Goal: Check status

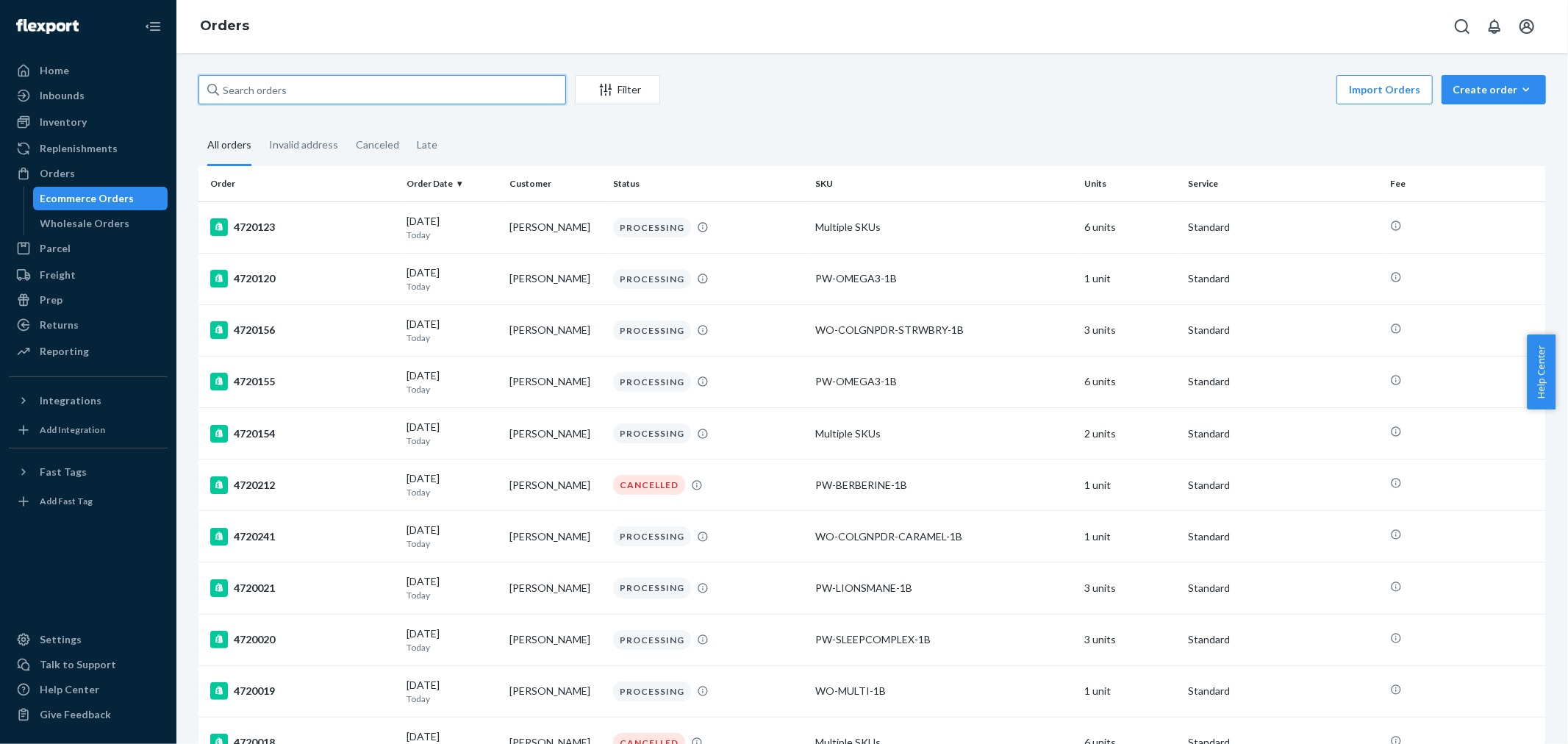
click at [312, 94] on input "text" at bounding box center [382, 89] width 368 height 29
paste input "4720212"
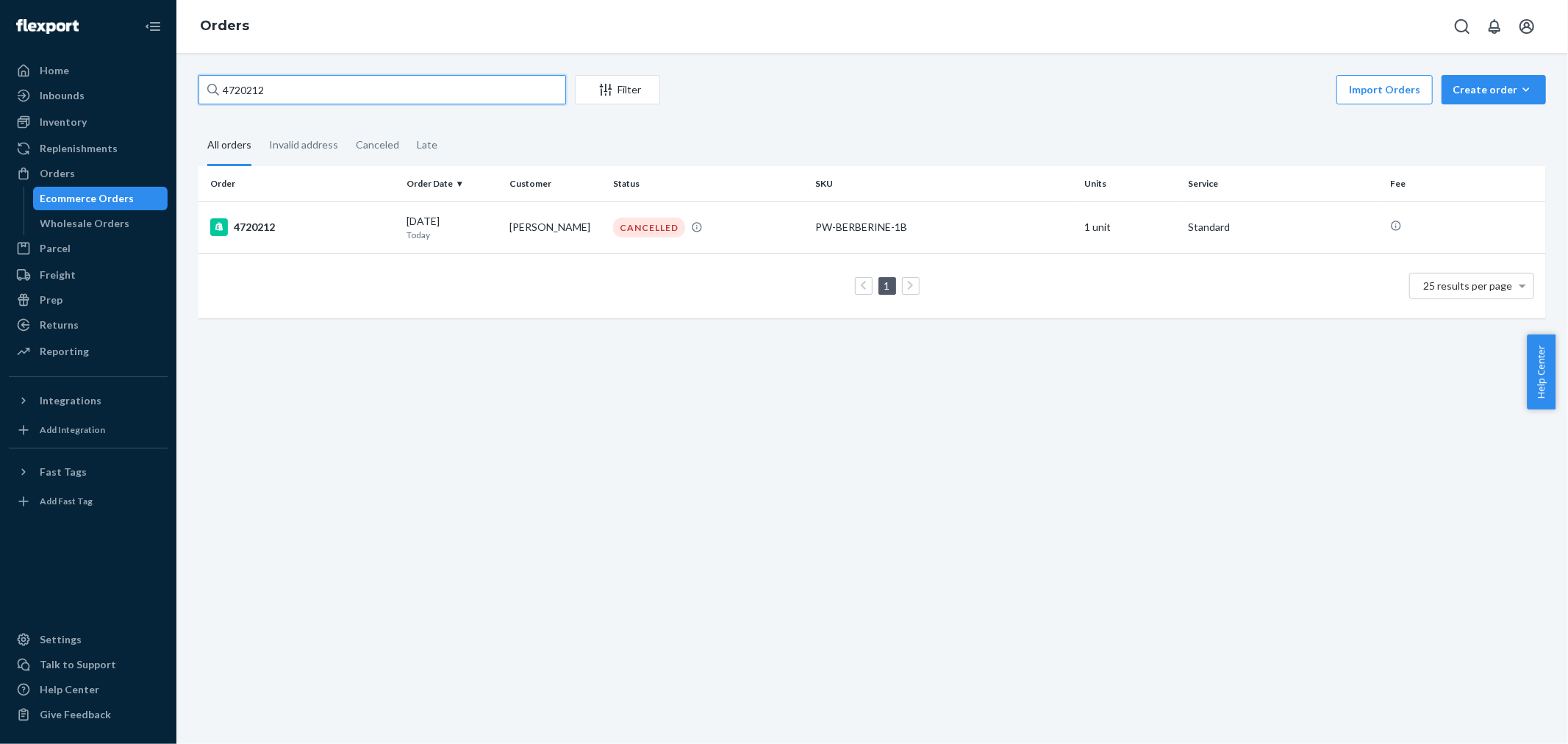
type input "4720212"
click at [224, 224] on rect at bounding box center [219, 227] width 17 height 17
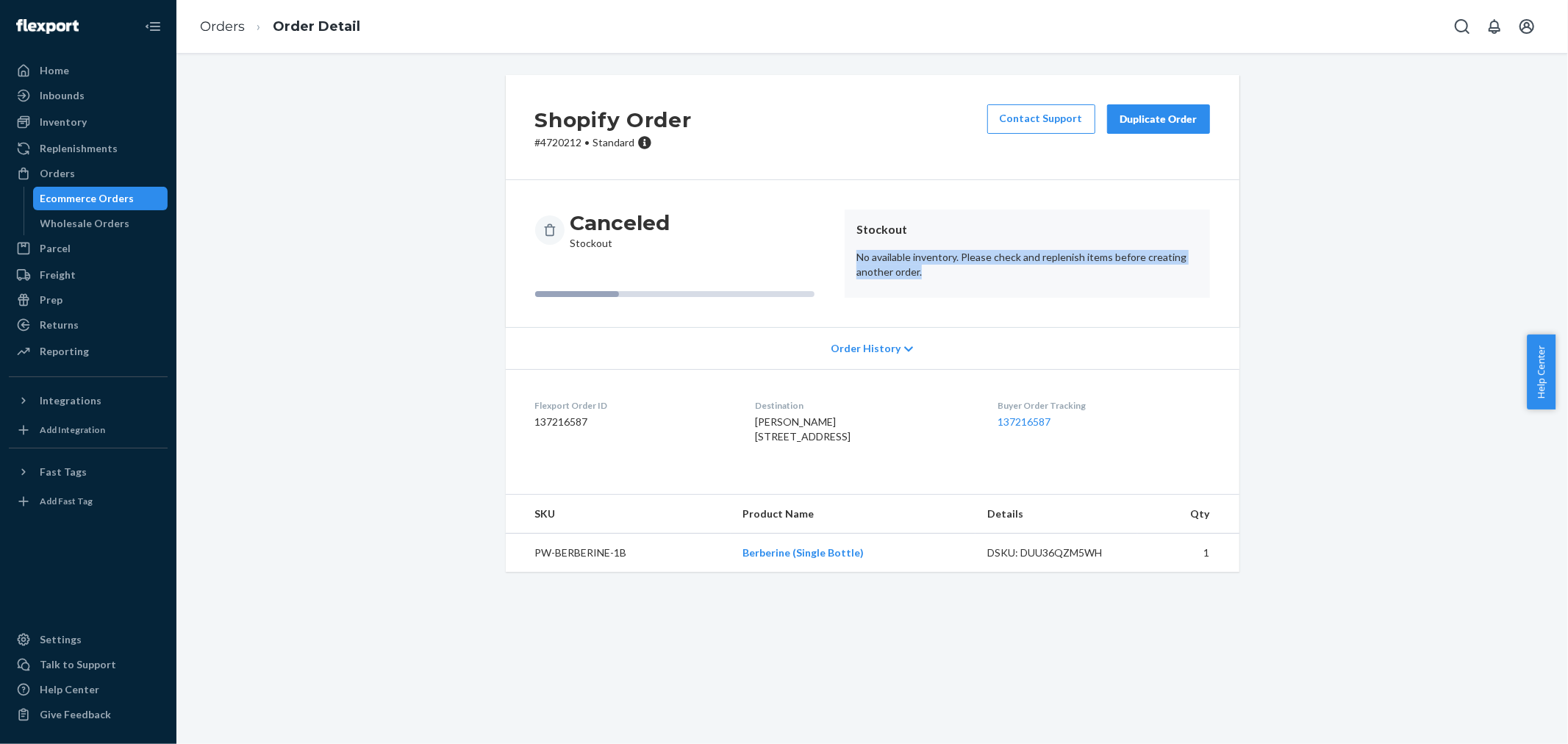
drag, startPoint x: 838, startPoint y: 257, endPoint x: 986, endPoint y: 295, distance: 152.8
click at [983, 291] on article "Stockout No available inventory. Please check and replenish items before creati…" at bounding box center [1027, 253] width 365 height 88
click at [1324, 303] on div "Shopify Order # [PHONE_NUMBER] • Standard Contact Support Duplicate Order Cance…" at bounding box center [872, 332] width 1370 height 515
drag, startPoint x: 844, startPoint y: 255, endPoint x: 954, endPoint y: 252, distance: 110.0
click at [954, 252] on article "Stockout No available inventory. Please check and replenish items before creati…" at bounding box center [1027, 253] width 365 height 88
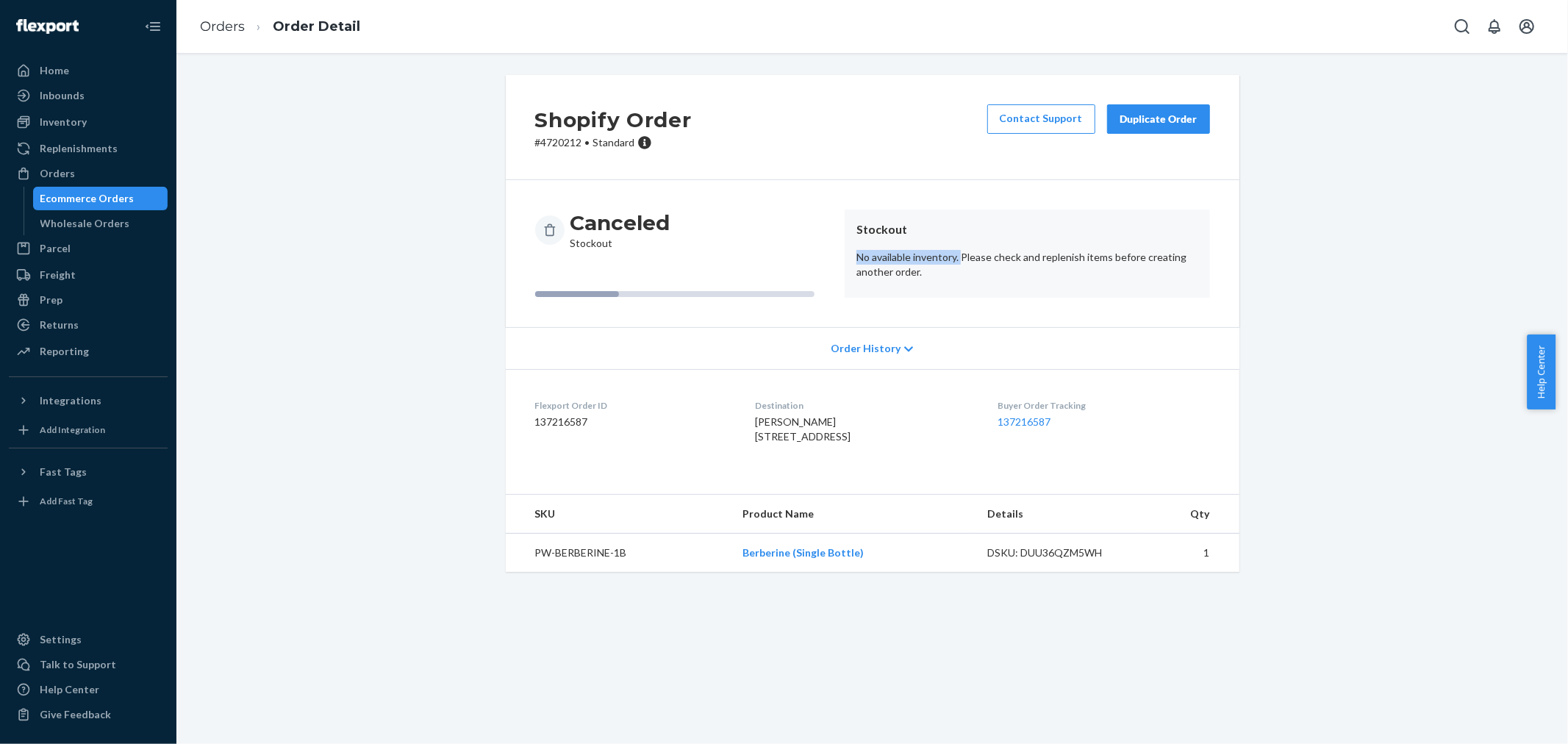
copy p "No available inventory."
